Goal: Information Seeking & Learning: Learn about a topic

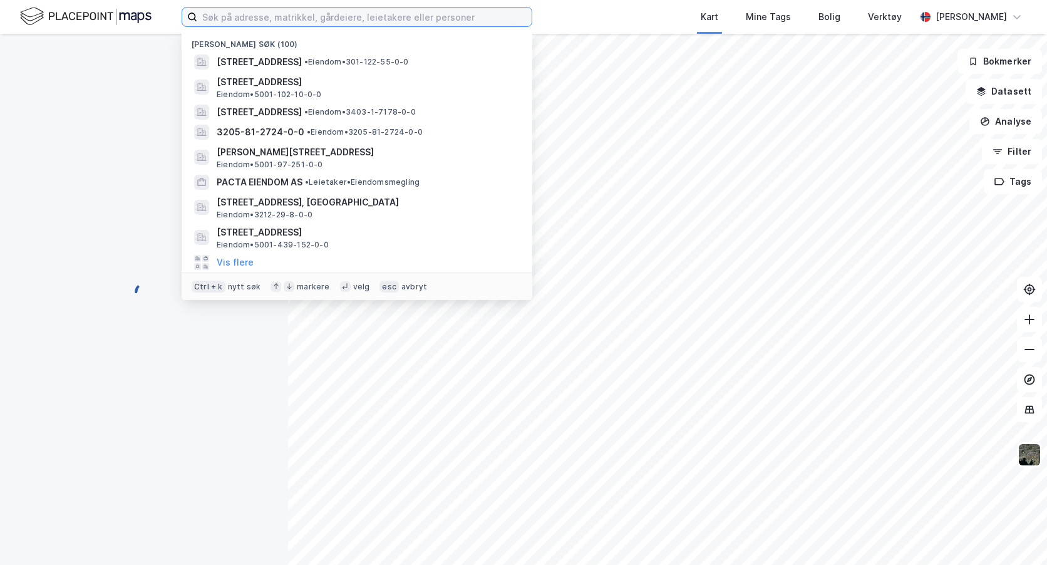
click at [236, 14] on input at bounding box center [364, 17] width 334 height 19
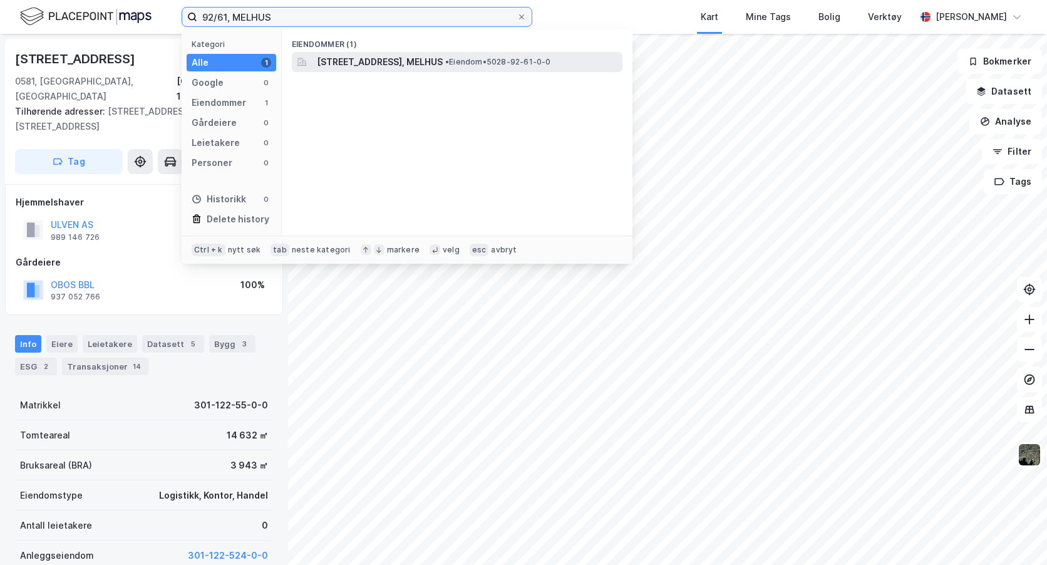
type input "92/61, MELHUS"
click at [334, 60] on span "[STREET_ADDRESS], MELHUS" at bounding box center [380, 61] width 126 height 15
